Goal: Ask a question: Seek information or help from site administrators or community

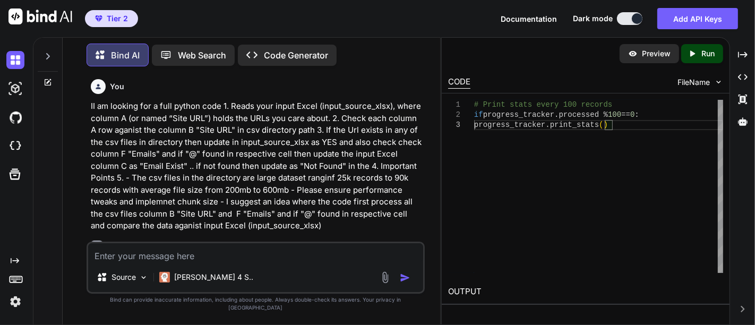
scroll to position [80051, 0]
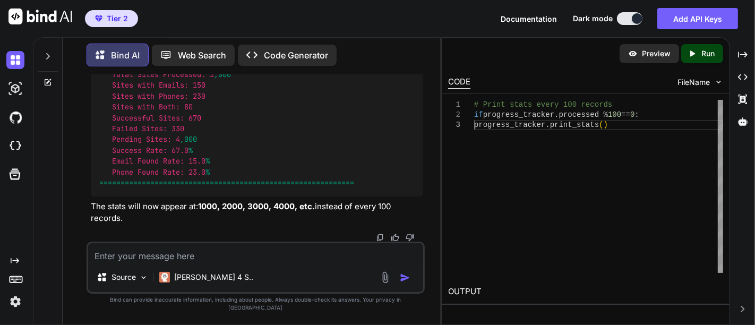
click at [183, 262] on textarea at bounding box center [255, 252] width 335 height 19
type textarea "W"
type textarea "x"
type textarea "Wo"
type textarea "x"
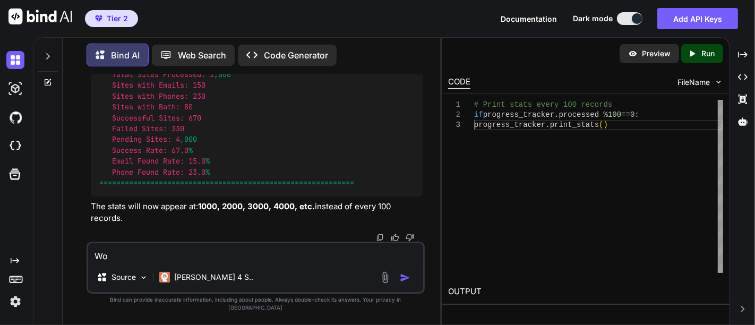
type textarea "Wou"
type textarea "x"
type textarea "Woul"
type textarea "x"
type textarea "Would"
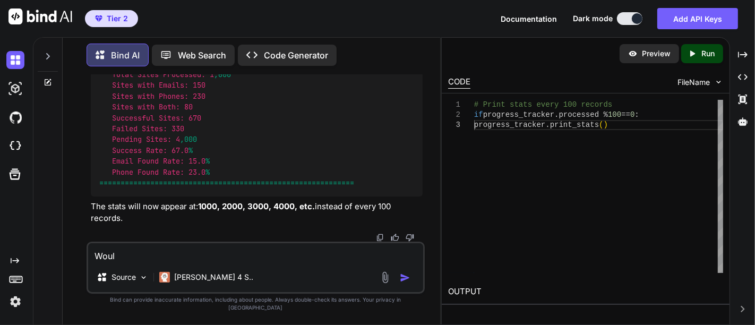
type textarea "x"
type textarea "Wouldy"
type textarea "x"
type textarea "Wouldyo"
type textarea "x"
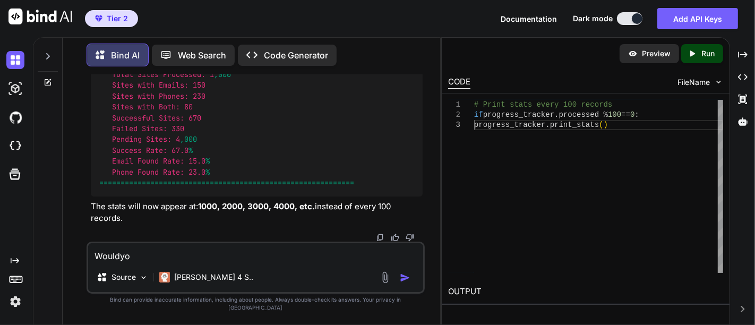
type textarea "Wouldyou"
type textarea "x"
type textarea "Wouldyo"
type textarea "x"
type textarea "Wouldy"
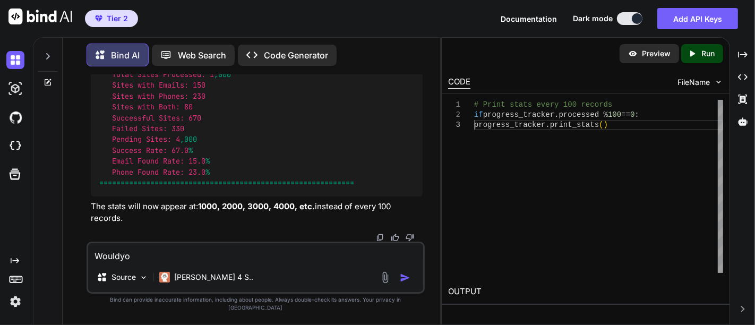
type textarea "x"
type textarea "Would"
type textarea "x"
type textarea "Would"
type textarea "x"
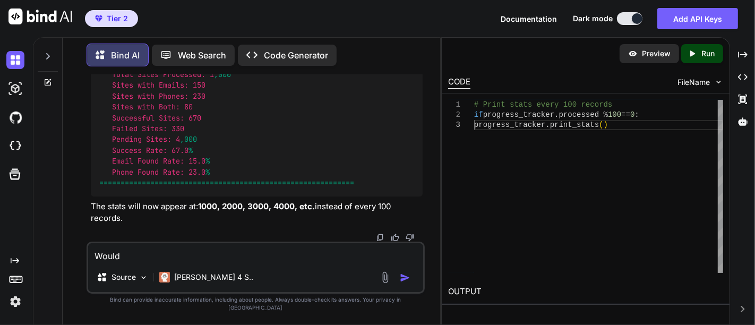
type textarea "Would y"
type textarea "x"
type textarea "Would yo"
type textarea "x"
type textarea "Would you"
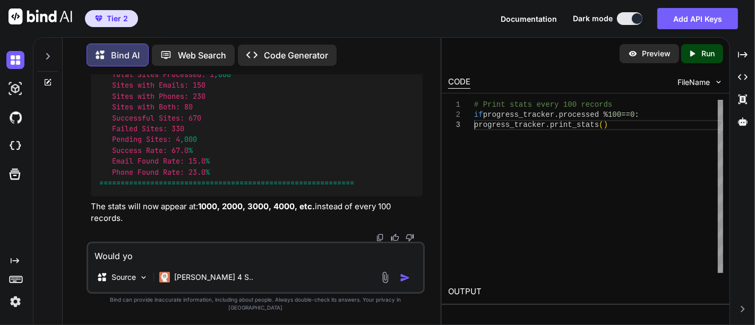
type textarea "x"
type textarea "Would you"
type textarea "x"
type textarea "Would you r"
type textarea "x"
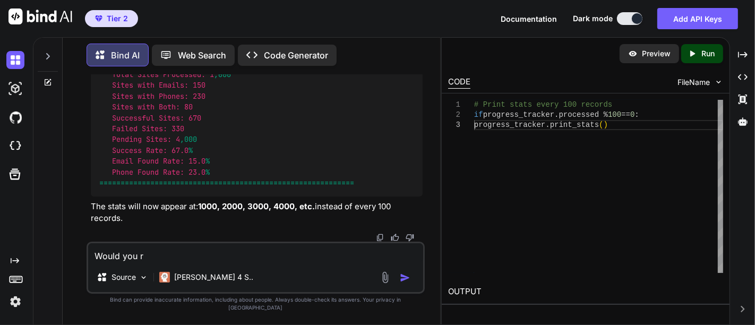
type textarea "Would you re"
type textarea "x"
type textarea "Would you ref"
type textarea "x"
type textarea "Would you refr"
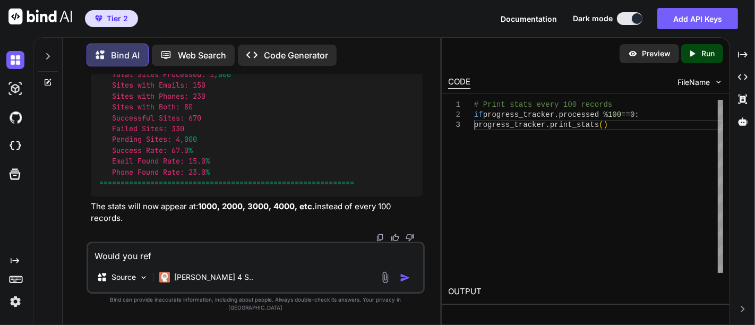
type textarea "x"
type textarea "Would you refra"
type textarea "x"
type textarea "Would you refram"
type textarea "x"
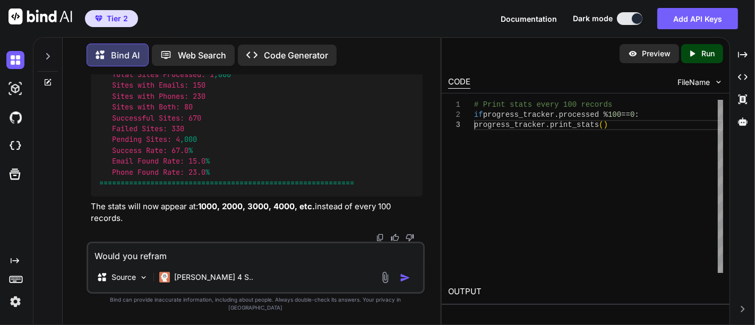
type textarea "Would you reframe"
type textarea "x"
type textarea "Would you reframe"
type textarea "x"
type textarea "Would you reframe t"
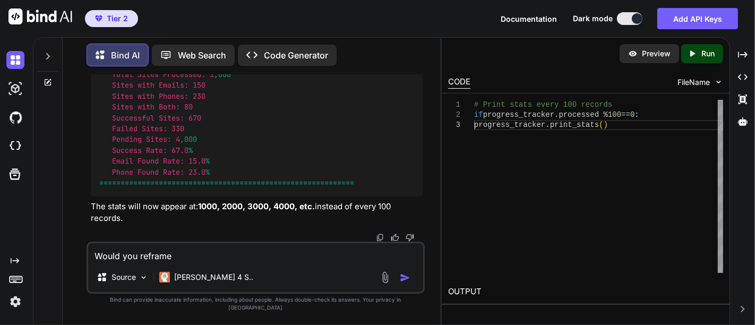
type textarea "x"
type textarea "Would you reframe th"
type textarea "x"
type textarea "Would you reframe the"
type textarea "x"
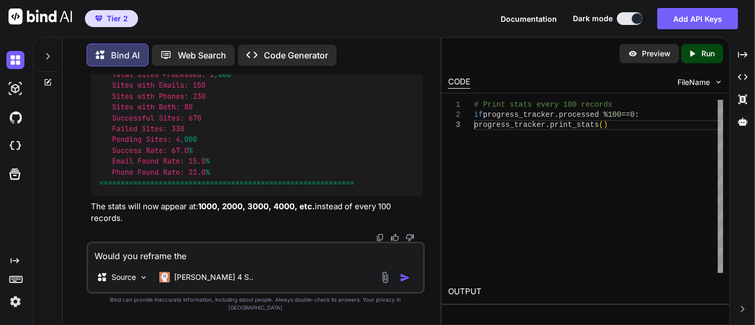
type textarea "Would you reframe the"
type textarea "x"
type textarea "Would you reframe the c"
type textarea "x"
type textarea "Would you reframe the co"
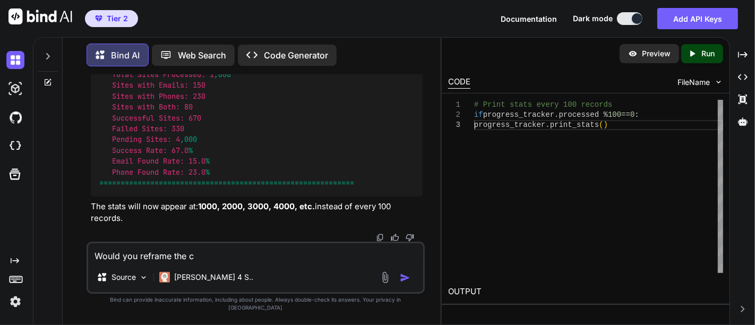
type textarea "x"
type textarea "Would you reframe the cod"
type textarea "x"
type textarea "Would you reframe the code"
type textarea "x"
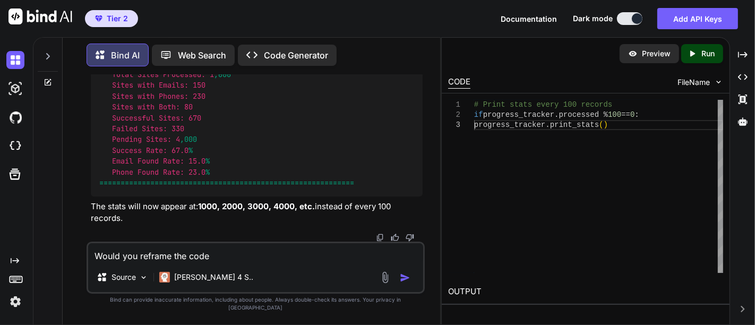
type textarea "Would you reframe the code"
type textarea "x"
type textarea "Would you reframe the code w"
type textarea "x"
type textarea "Would you reframe the code wh"
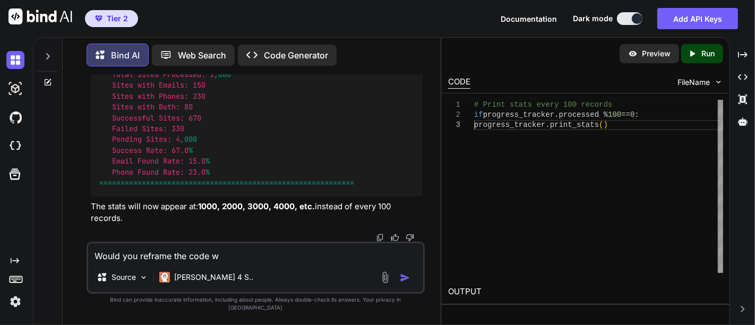
type textarea "x"
type textarea "Would you reframe the code whe"
type textarea "x"
type textarea "Would you reframe the code wh"
type textarea "x"
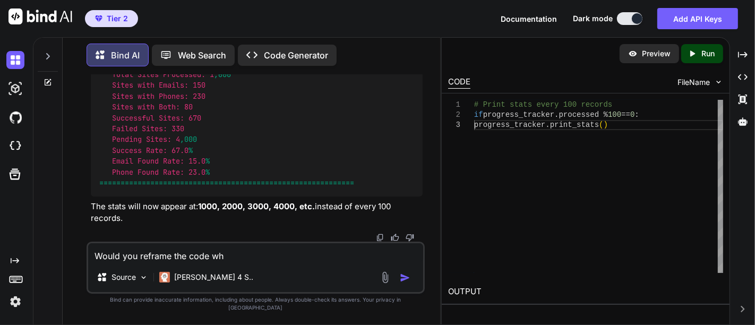
type textarea "Would you reframe the code w"
type textarea "x"
type textarea "Would you reframe the code"
type textarea "x"
type textarea "Would you reframe the code e"
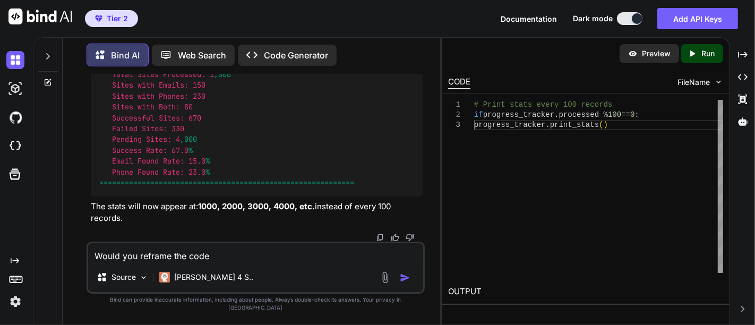
type textarea "x"
type textarea "Would you reframe the code eh"
type textarea "x"
type textarea "Would you reframe the code ehr"
type textarea "x"
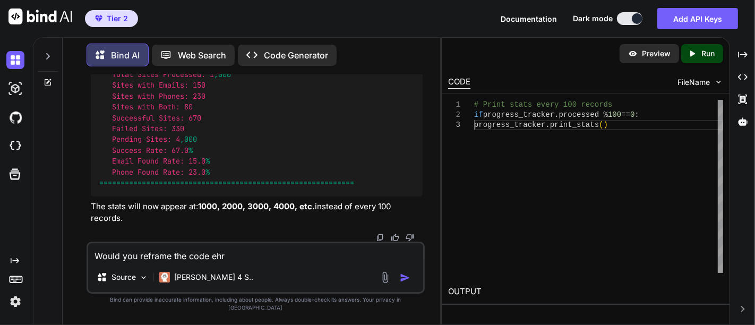
type textarea "Would you reframe the code ehre"
type textarea "x"
type textarea "Would you reframe the code ehr"
type textarea "x"
type textarea "Would you reframe the code eh"
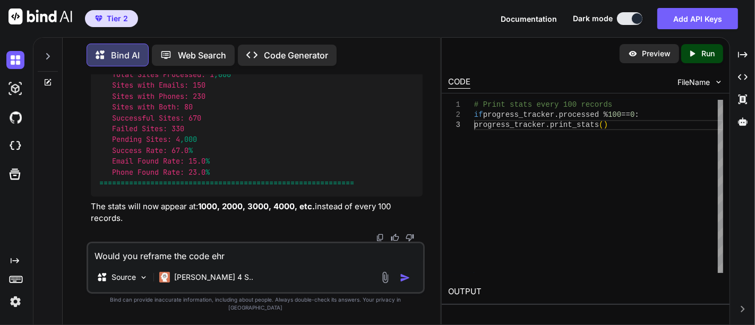
type textarea "x"
type textarea "Would you reframe the code e"
type textarea "x"
type textarea "Would you reframe the code"
type textarea "x"
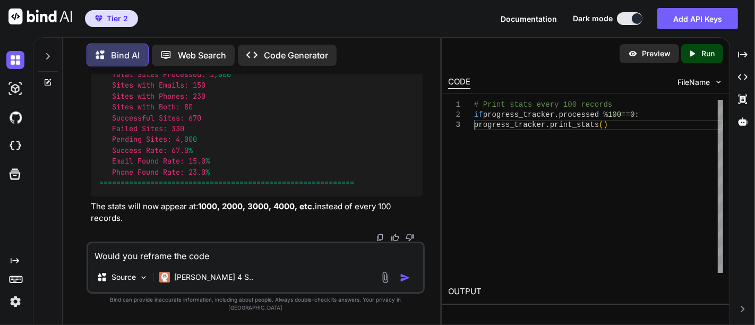
type textarea "Would you reframe the code w"
type textarea "x"
type textarea "Would you reframe the code wh"
type textarea "x"
type textarea "Would you reframe the code whe"
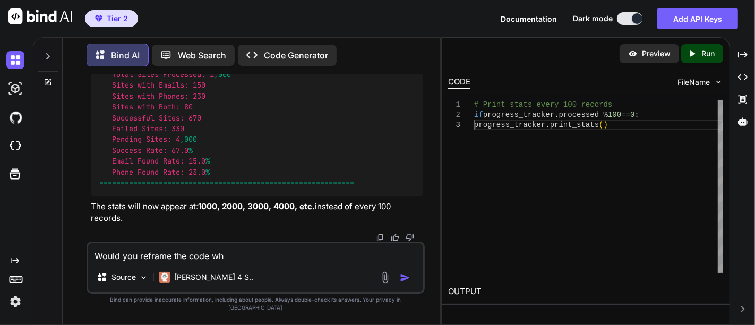
type textarea "x"
type textarea "Would you reframe the code wher"
type textarea "x"
type textarea "Would you reframe the code where"
type textarea "x"
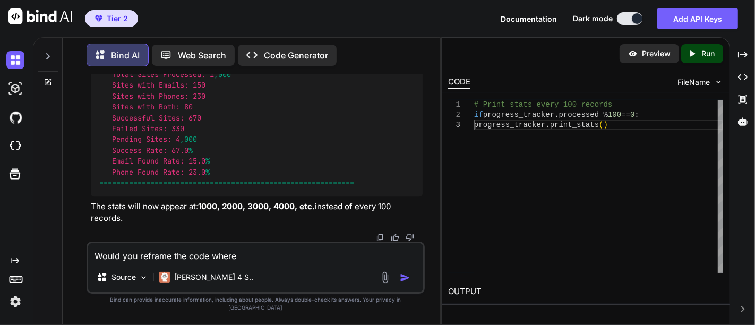
type textarea "Would you reframe the code where"
type textarea "x"
type textarea "Would you reframe the code where i"
type textarea "x"
type textarea "Would you reframe the code where it"
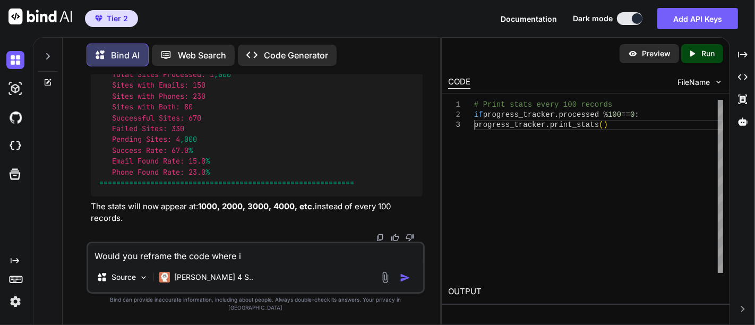
type textarea "x"
type textarea "Would you reframe the code where it"
type textarea "x"
type textarea "Would you reframe the code where it e"
type textarea "x"
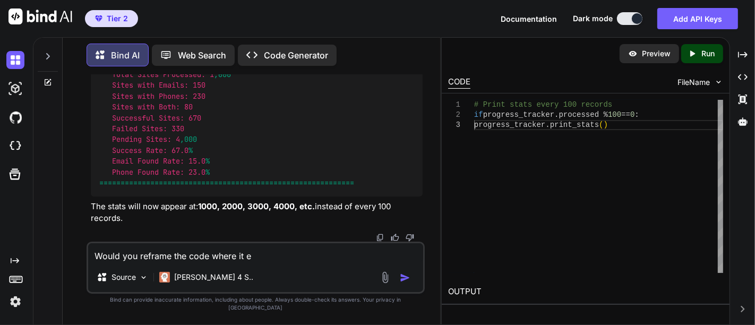
type textarea "Would you reframe the code where it ex"
type textarea "x"
type textarea "Would you reframe the code where it ext"
type textarea "x"
type textarea "Would you reframe the code where it extr"
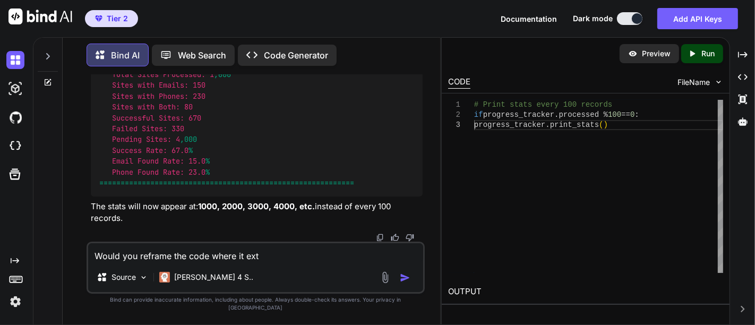
type textarea "x"
type textarea "Would you reframe the code where it extra"
type textarea "x"
type textarea "Would you reframe the code where it extrac"
type textarea "x"
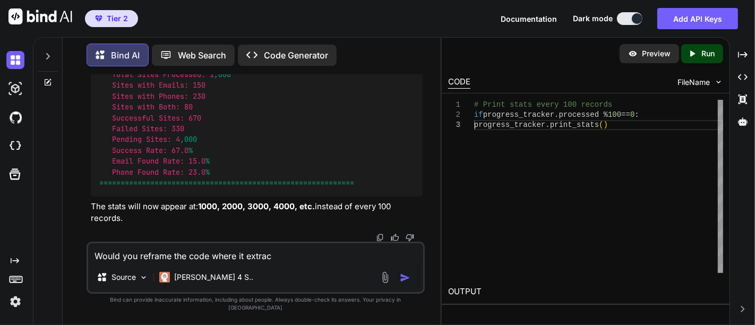
type textarea "Would you reframe the code where it extract"
type textarea "x"
type textarea "Would you reframe the code where it extracts"
type textarea "x"
type textarea "Would you reframe the code where it extracts"
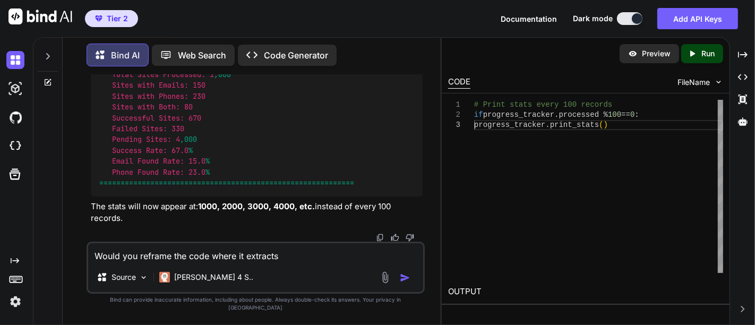
type textarea "x"
type textarea "Would you reframe the code where it extracts t"
type textarea "x"
type textarea "Would you reframe the code where it extracts te"
type textarea "x"
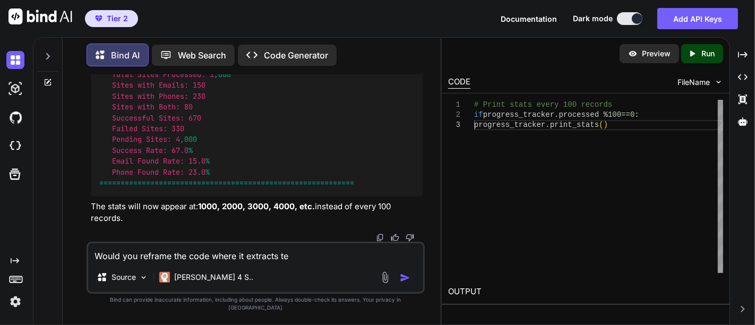
type textarea "Would you reframe the code where it extracts te"
type textarea "x"
type textarea "Would you reframe the code where it extracts te"
type textarea "x"
type textarea "Would you reframe the code where it extracts t"
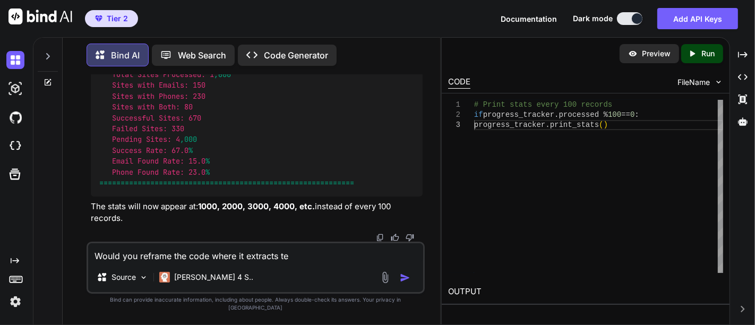
type textarea "x"
type textarea "Would you reframe the code where it extracts th"
type textarea "x"
type textarea "Would you reframe the code where it extracts the"
type textarea "x"
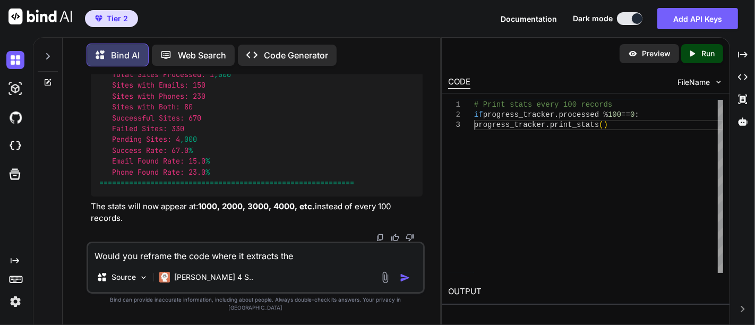
type textarea "Would you reframe the code where it extracts the"
type textarea "x"
type textarea "Would you reframe the code where it extracts the P"
type textarea "x"
type textarea "Would you reframe the code where it extracts the Ph"
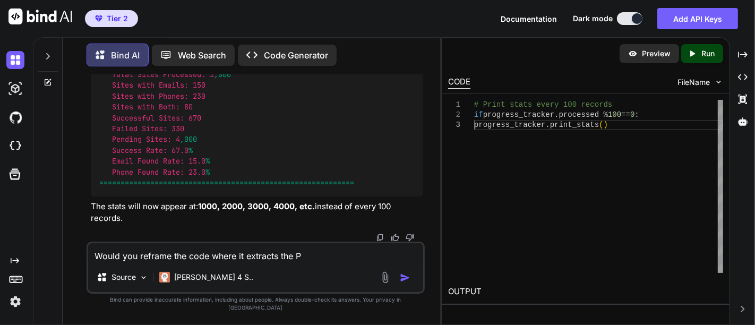
type textarea "x"
type textarea "Would you reframe the code where it extracts the Pho"
type textarea "x"
type textarea "Would you reframe the code where it extracts the Phon"
type textarea "x"
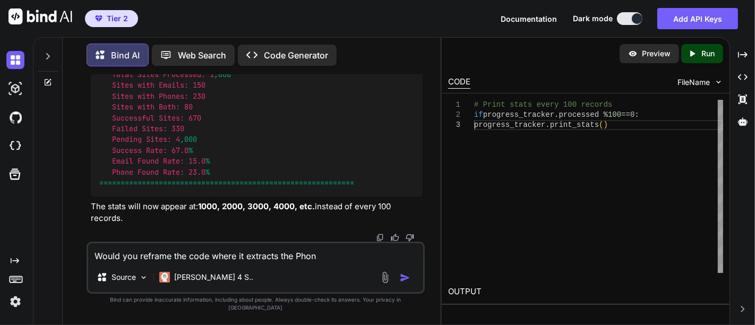
type textarea "Would you reframe the code where it extracts the Phone"
type textarea "x"
type textarea "Would you reframe the code where it extracts the Phone"
type textarea "x"
type textarea "Would you reframe the code where it extracts the Phone n"
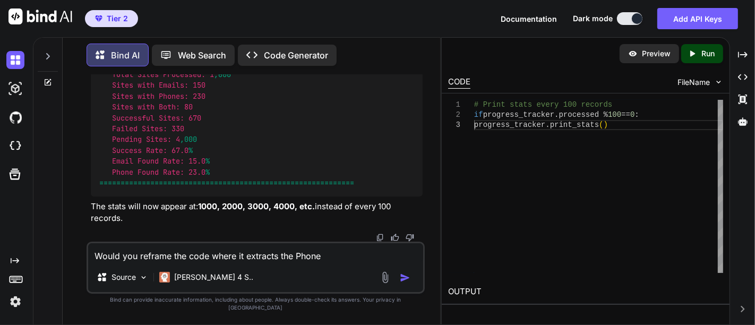
type textarea "x"
type textarea "Would you reframe the code where it extracts the Phone nu"
type textarea "x"
type textarea "Would you reframe the code where it extracts the Phone num"
type textarea "x"
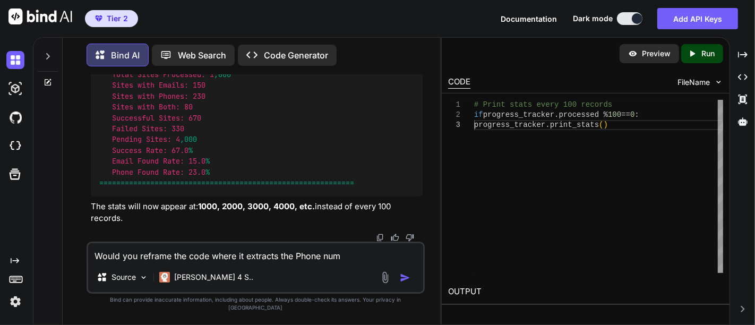
type textarea "Would you reframe the code where it extracts the Phone numb"
type textarea "x"
type textarea "Would you reframe the code where it extracts the Phone numbe"
type textarea "x"
type textarea "Would you reframe the code where it extracts the Phone number"
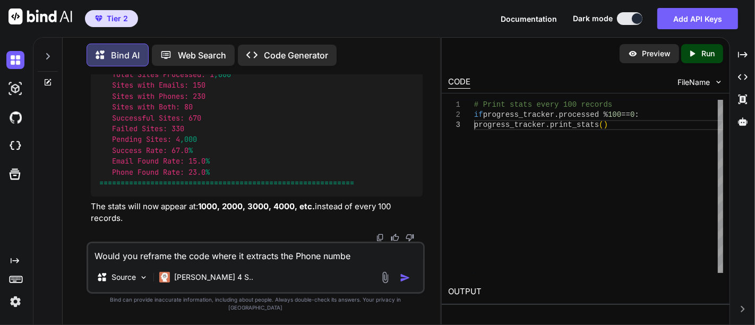
type textarea "x"
type textarea "Would you reframe the code where it extracts the Phone number"
type textarea "x"
type textarea "Would you reframe the code where it extracts the Phone number a"
type textarea "x"
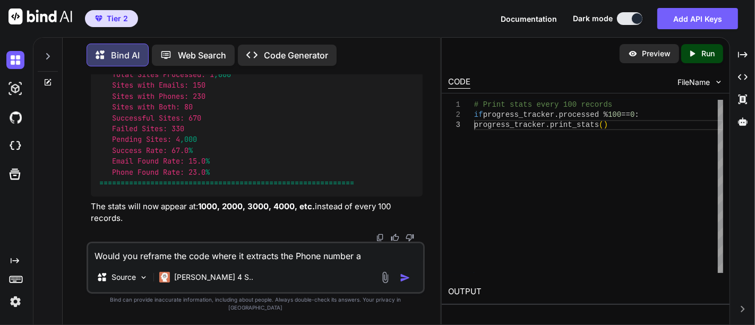
type textarea "Would you reframe the code where it extracts the Phone number an"
type textarea "x"
type textarea "Would you reframe the code where it extracts the Phone number and"
type textarea "x"
type textarea "Would you reframe the code where it extracts the Phone number and"
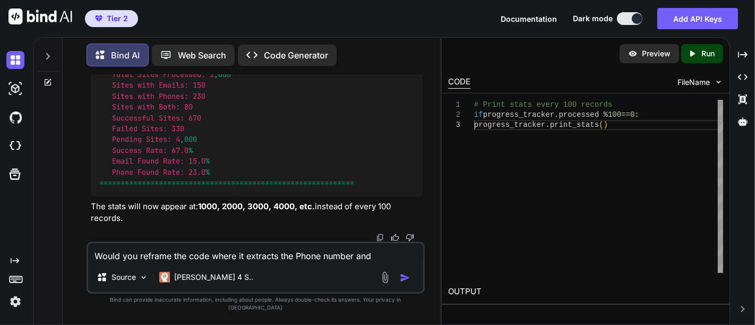
type textarea "x"
type textarea "Would you reframe the code where it extracts the Phone number and e"
type textarea "x"
type textarea "Would you reframe the code where it extracts the Phone number and em"
type textarea "x"
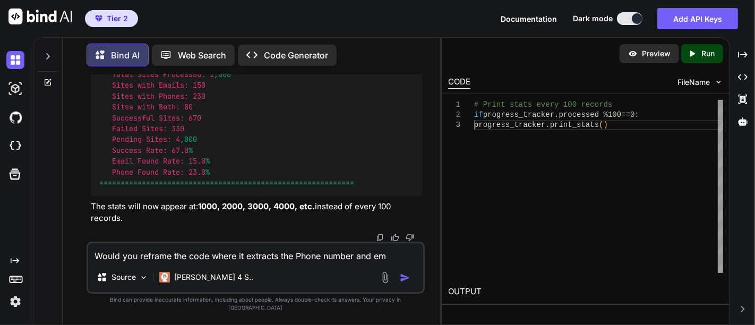
type textarea "Would you reframe the code where it extracts the Phone number and ema"
type textarea "x"
type textarea "Would you reframe the code where it extracts the Phone number and emai"
type textarea "x"
type textarea "Would you reframe the code where it extracts the Phone number and email"
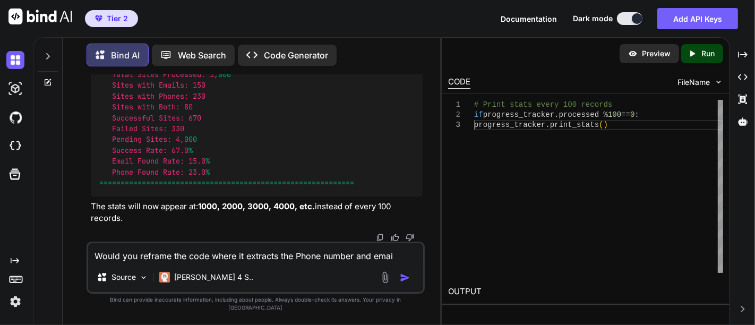
type textarea "x"
type textarea "Would you reframe the code where it extracts the Phone number and email"
type textarea "x"
type textarea "Would you reframe the code where it extracts the Phone number and email i"
type textarea "x"
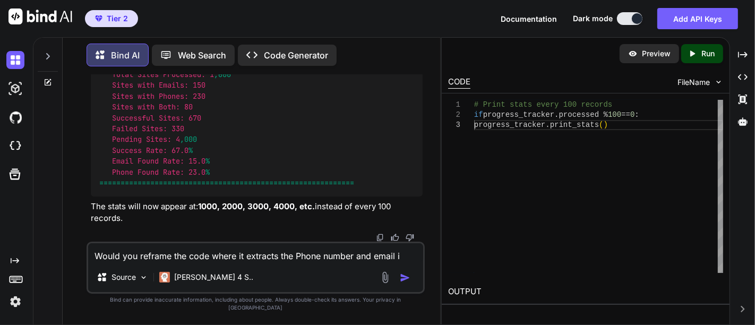
type textarea "Would you reframe the code where it extracts the Phone number and email id"
type textarea "x"
type textarea "Would you reframe the code where it extracts the Phone number and email id"
type textarea "x"
type textarea "Would you reframe the code where it extracts the Phone number and email id f"
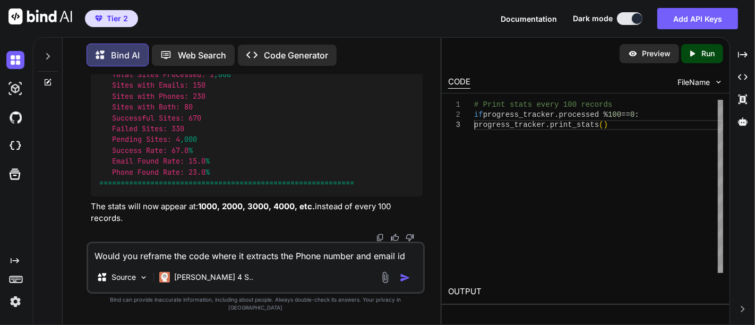
type textarea "x"
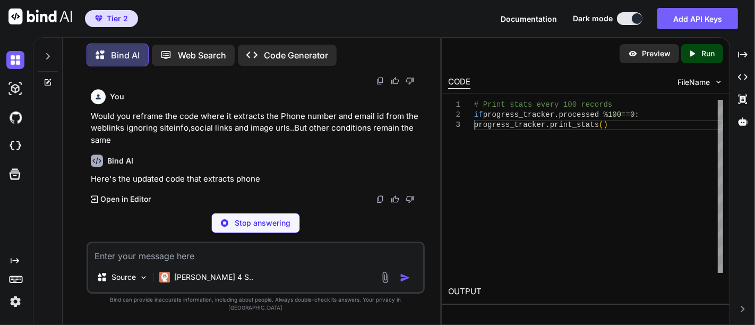
scroll to position [80375, 0]
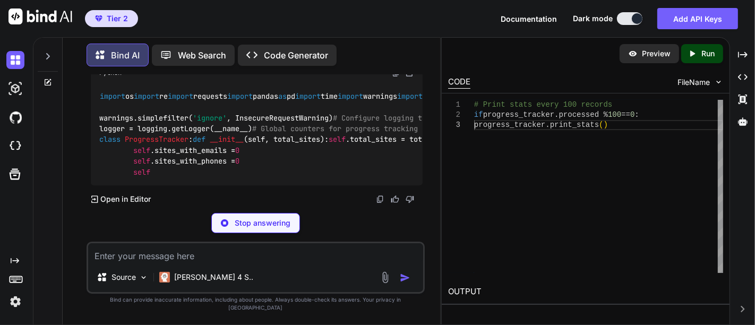
click at [247, 62] on p "Here's the updated code that extracts phone numbers and email IDs only from web…" at bounding box center [257, 50] width 332 height 24
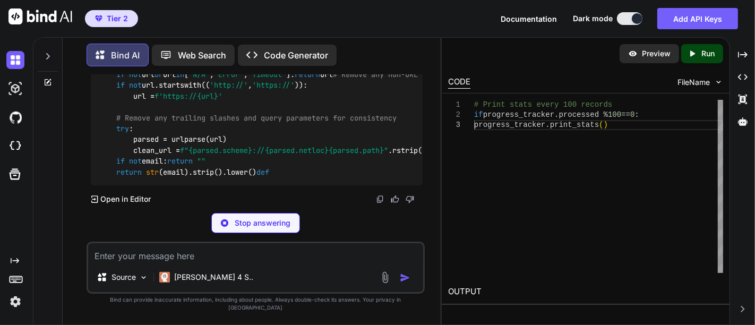
scroll to position [81865, 0]
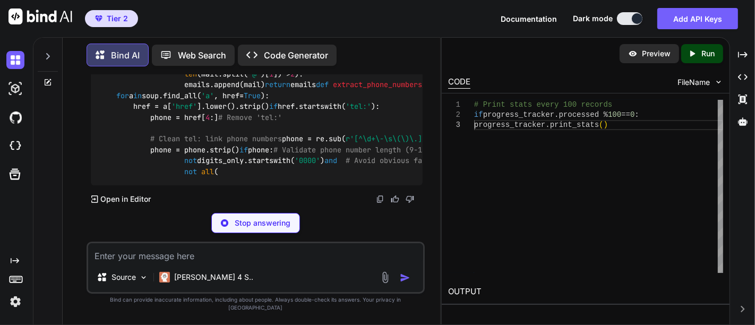
scroll to position [82980, 0]
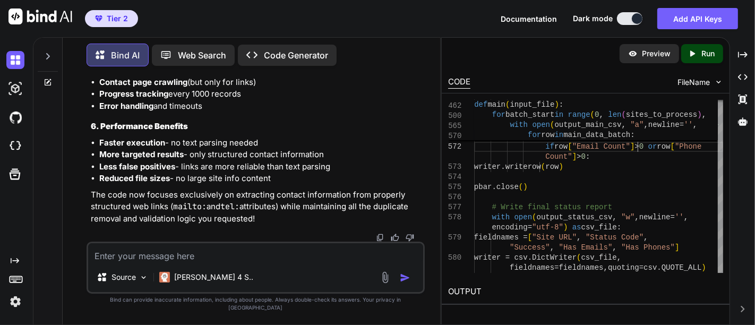
scroll to position [0, 0]
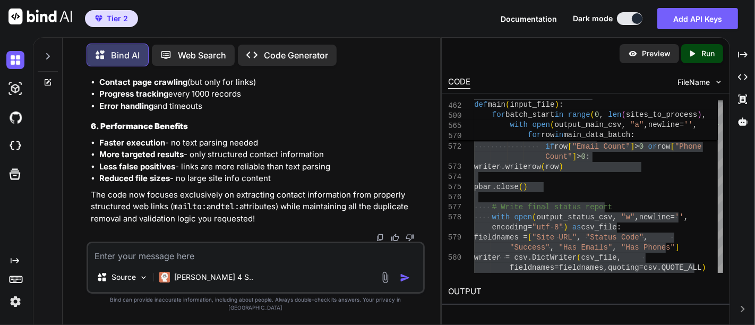
scroll to position [80459, 0]
click at [192, 262] on textarea at bounding box center [255, 252] width 335 height 19
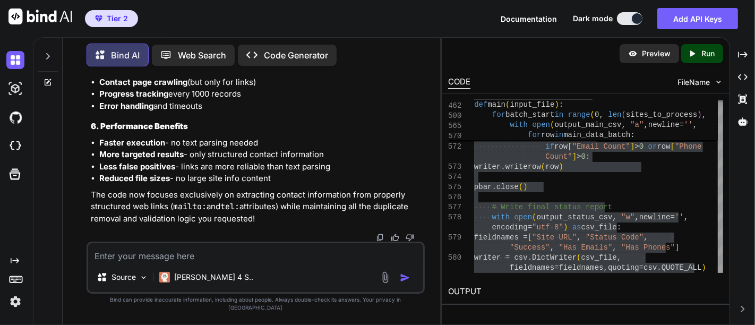
click at [229, 262] on textarea at bounding box center [255, 252] width 335 height 19
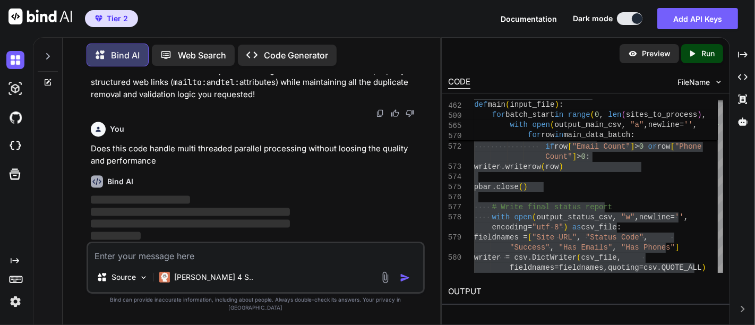
scroll to position [87553, 0]
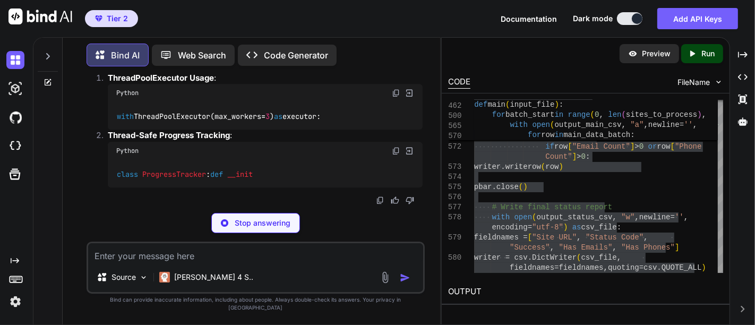
click at [188, 19] on p "Yes, this code does handle multi-threaded parallel processing, but there are so…" at bounding box center [257, 0] width 332 height 36
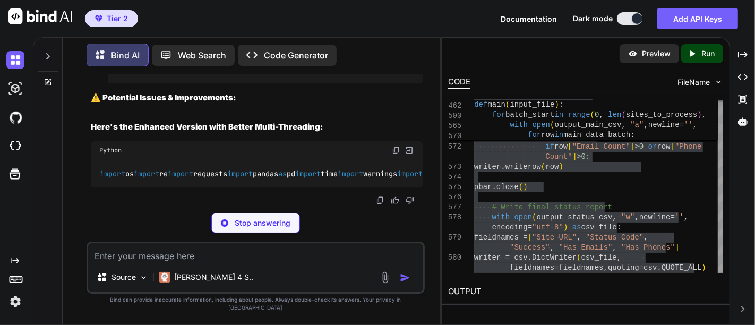
scroll to position [87577, 0]
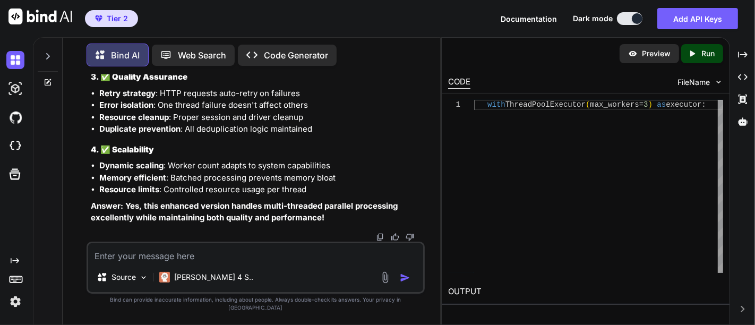
scroll to position [88666, 0]
drag, startPoint x: 564, startPoint y: 242, endPoint x: 459, endPoint y: 324, distance: 132.7
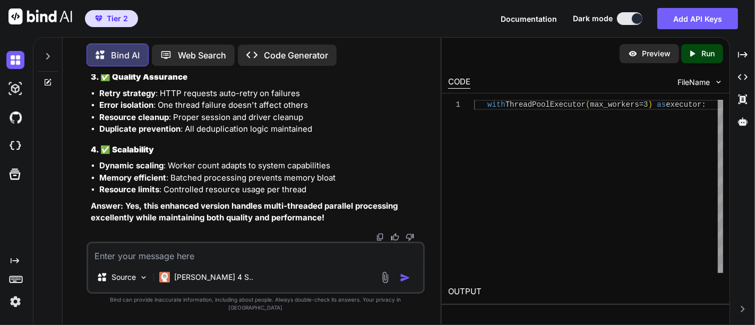
click at [564, 242] on div "with ThreadPoolExecutor ( max_workers= 3 ) as executor :" at bounding box center [598, 186] width 249 height 173
click at [227, 261] on textarea at bounding box center [255, 252] width 335 height 19
paste textarea "Extraction Mode: Web Links Only (mailto: and tel: links) Processing websites: 2…"
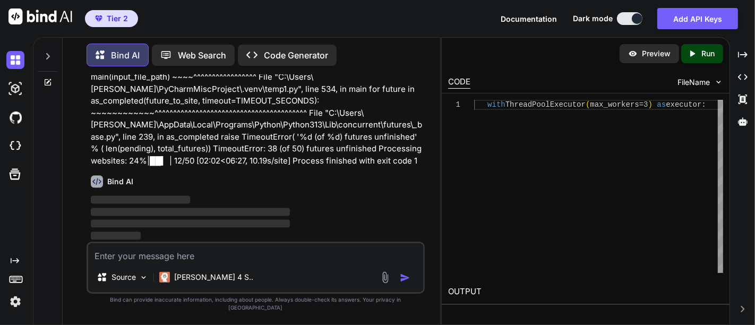
scroll to position [94856, 0]
click at [220, 167] on p "Extraction Mode: Web Links Only (mailto: and tel: links) Processing websites: 2…" at bounding box center [257, 102] width 332 height 132
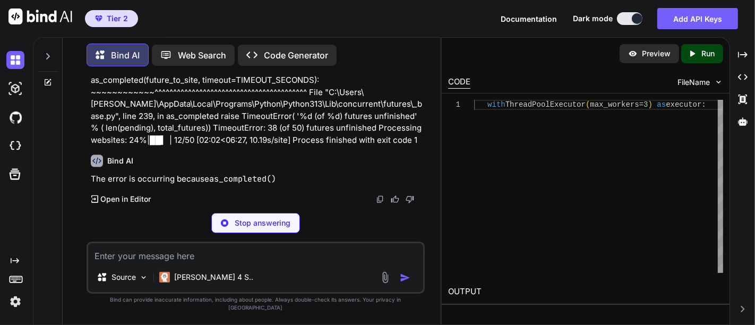
scroll to position [94913, 0]
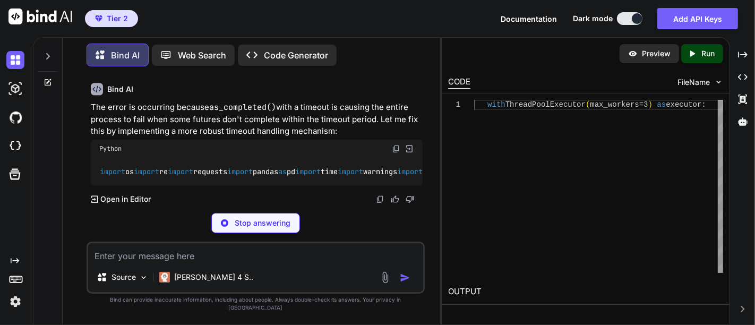
click at [213, 75] on p "Extraction Mode: Web Links Only (mailto: and tel: links) Processing websites: 2…" at bounding box center [257, 9] width 332 height 132
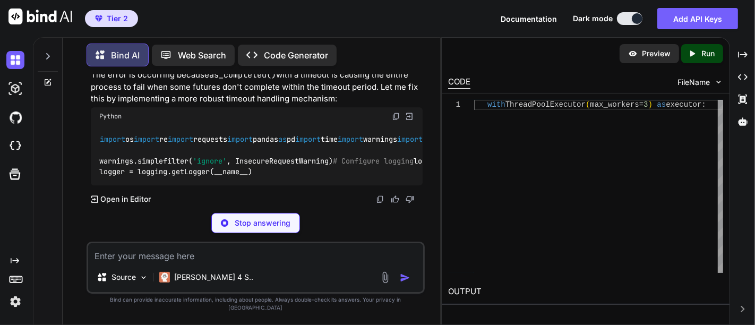
scroll to position [94936, 0]
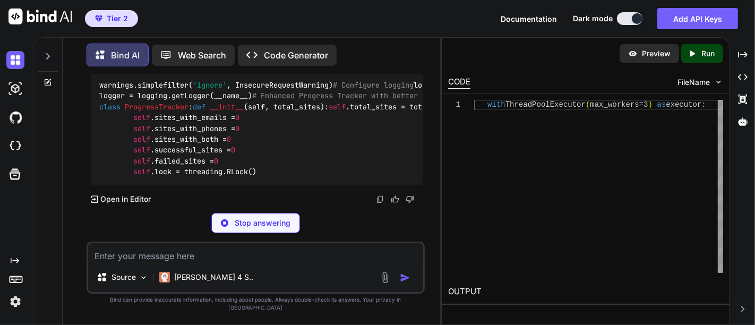
click at [217, 29] on p "The error is occurring because as_completed() with a timeout is causing the ent…" at bounding box center [257, 11] width 332 height 36
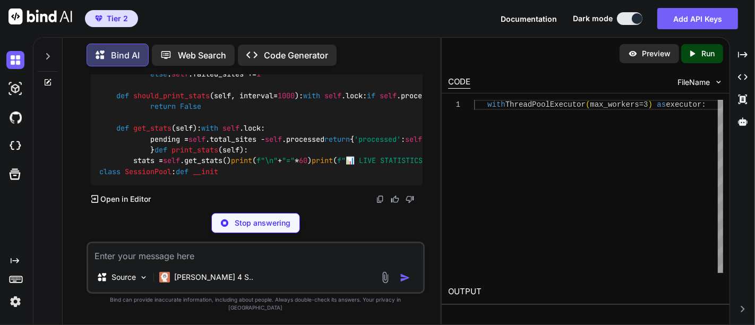
scroll to position [96100, 0]
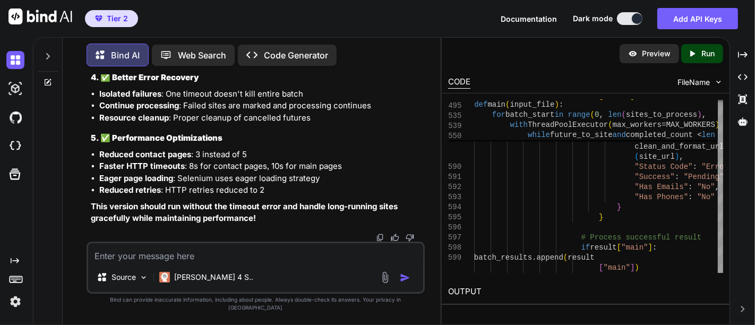
scroll to position [101773, 0]
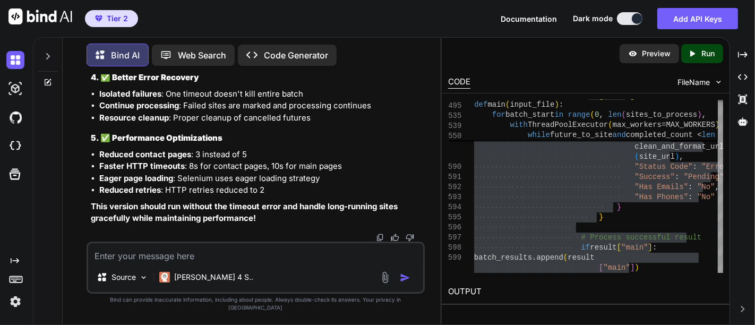
click at [204, 262] on textarea at bounding box center [255, 252] width 335 height 19
paste textarea "Pending Sites: 20"
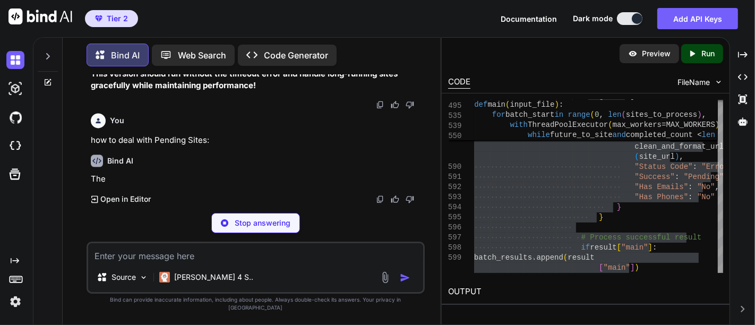
scroll to position [102523, 0]
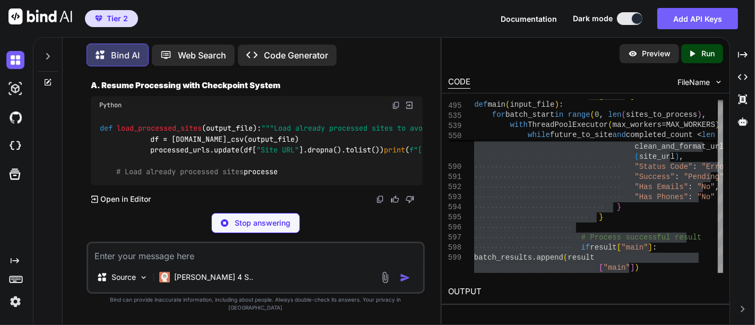
scroll to position [102546, 0]
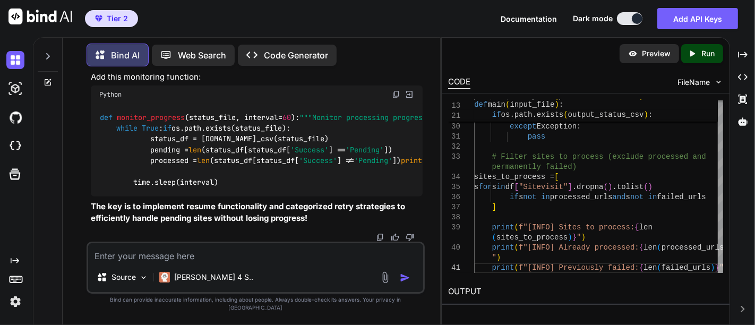
scroll to position [103230, 0]
